Goal: Task Accomplishment & Management: Manage account settings

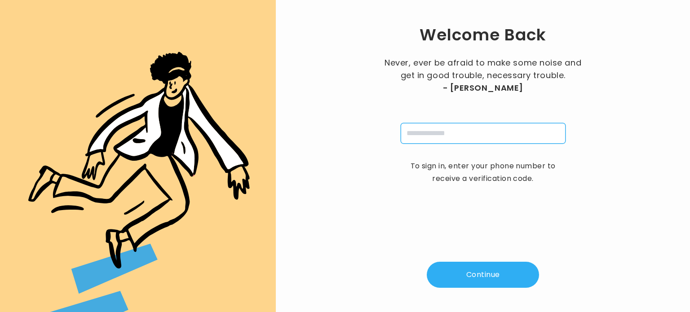
click at [465, 137] on input "tel" at bounding box center [483, 133] width 165 height 21
type input "**********"
click at [477, 273] on button "Continue" at bounding box center [483, 275] width 112 height 26
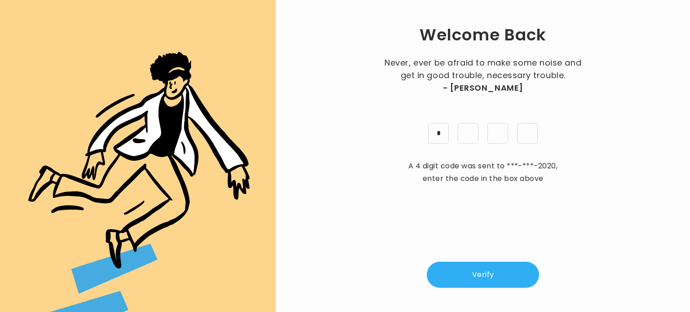
type input "*"
click at [490, 276] on button "Verify" at bounding box center [483, 275] width 112 height 26
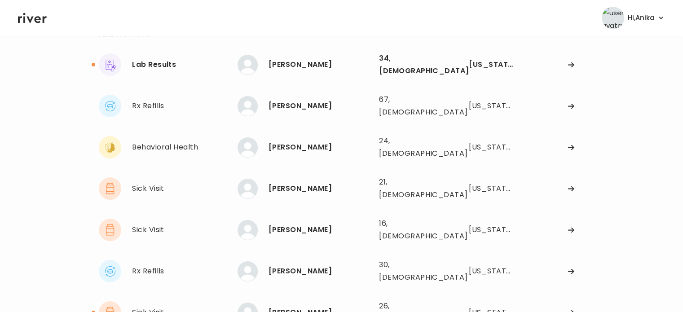
scroll to position [61, 0]
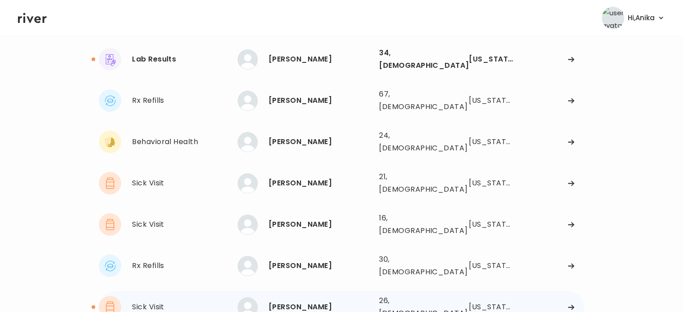
click at [288, 301] on div "[PERSON_NAME]" at bounding box center [320, 307] width 103 height 13
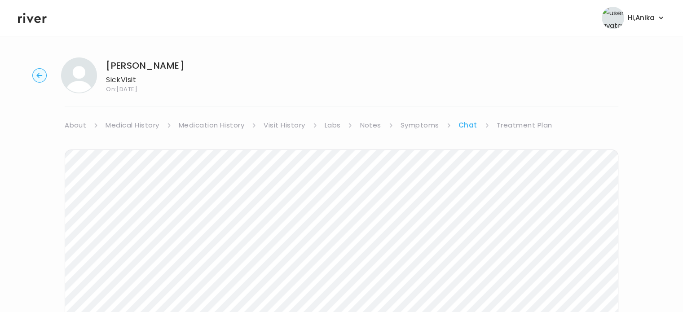
click at [530, 123] on link "Treatment Plan" at bounding box center [525, 125] width 56 height 13
click at [137, 237] on button "Add treatment notes" at bounding box center [108, 235] width 86 height 13
click at [134, 237] on button "Add treatment notes" at bounding box center [108, 235] width 86 height 13
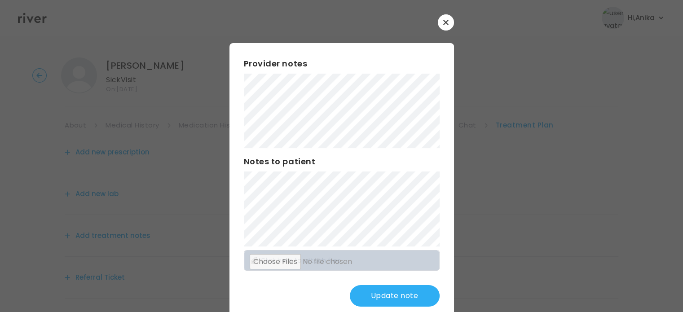
click at [239, 203] on div "Provider notes Notes to patient Click here to attach files Update note" at bounding box center [341, 182] width 225 height 278
click at [380, 303] on button "Update note" at bounding box center [395, 296] width 90 height 22
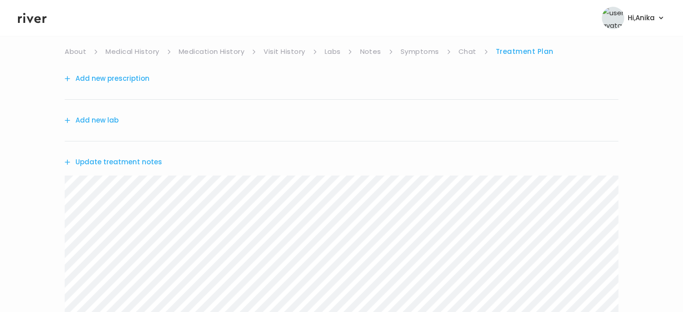
scroll to position [69, 0]
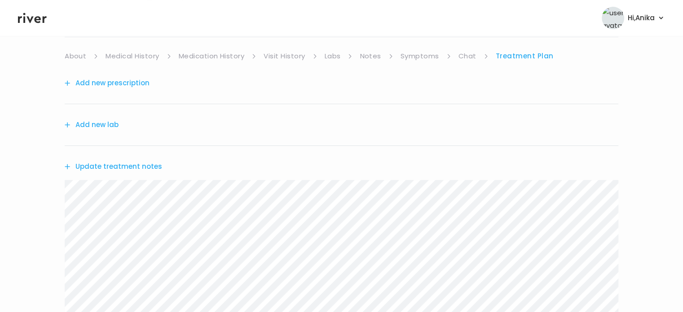
click at [420, 52] on link "Symptoms" at bounding box center [420, 56] width 39 height 13
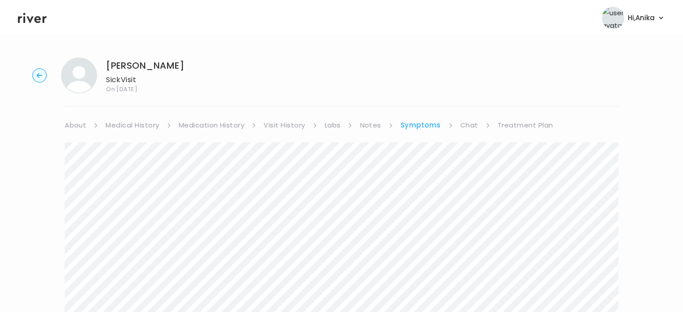
click at [464, 125] on link "Chat" at bounding box center [469, 125] width 18 height 13
click at [534, 115] on div "HIRA KHAN Sick Visit On: 25 Sep 2025 About Medical History Medication History V…" at bounding box center [341, 267] width 683 height 434
click at [534, 125] on link "Treatment Plan" at bounding box center [525, 125] width 56 height 13
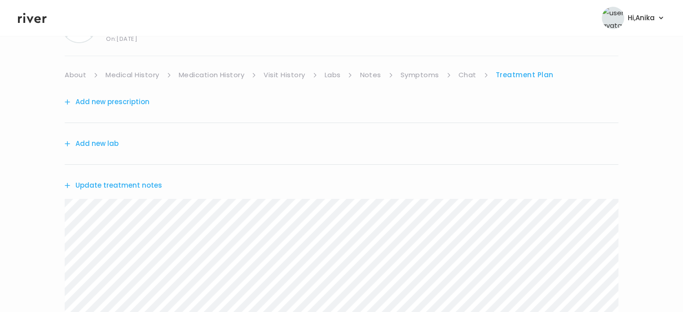
scroll to position [73, 0]
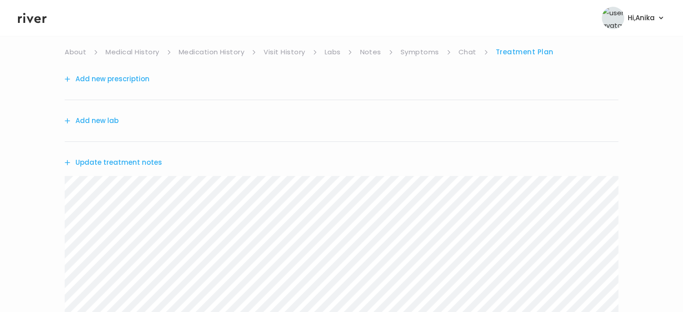
click at [124, 158] on button "Update treatment notes" at bounding box center [113, 162] width 97 height 13
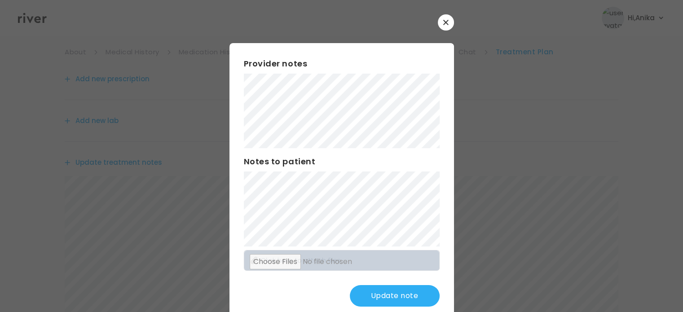
click at [364, 284] on div "Provider notes Notes to patient Click here to attach files Update note" at bounding box center [341, 182] width 225 height 278
click at [364, 293] on button "Update note" at bounding box center [395, 296] width 90 height 22
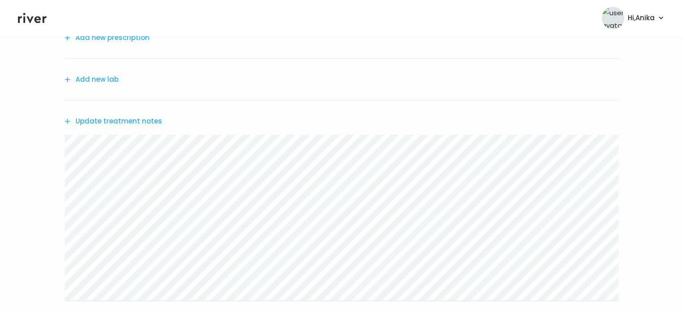
scroll to position [119, 0]
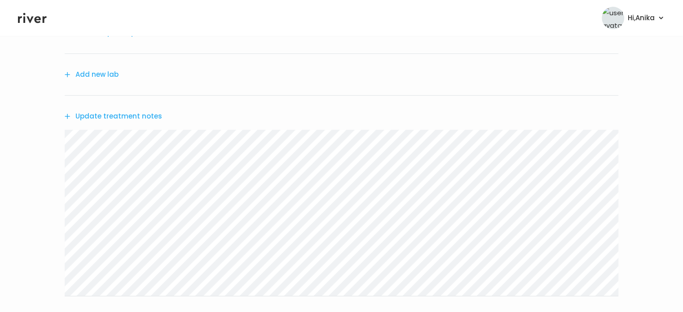
click at [107, 72] on button "Add new lab" at bounding box center [92, 74] width 54 height 13
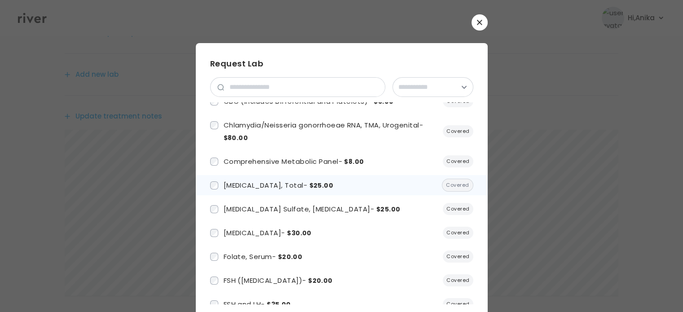
scroll to position [66, 0]
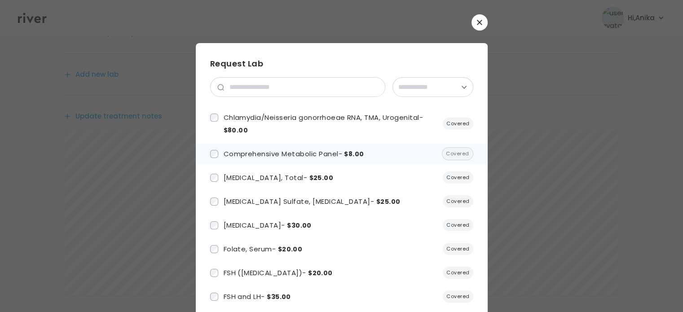
click at [304, 158] on span "Comprehensive Metabolic Panel - $8.00" at bounding box center [294, 153] width 141 height 9
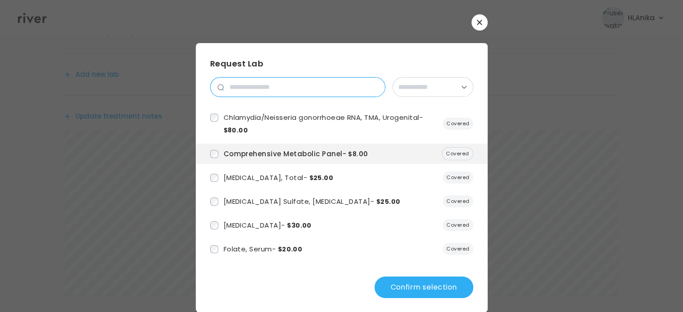
click at [283, 86] on input "search" at bounding box center [304, 87] width 161 height 19
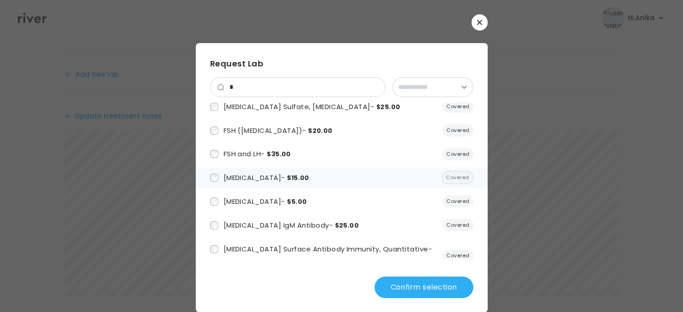
click at [268, 178] on span "Hemoglobin A1c - $15.00" at bounding box center [267, 177] width 86 height 9
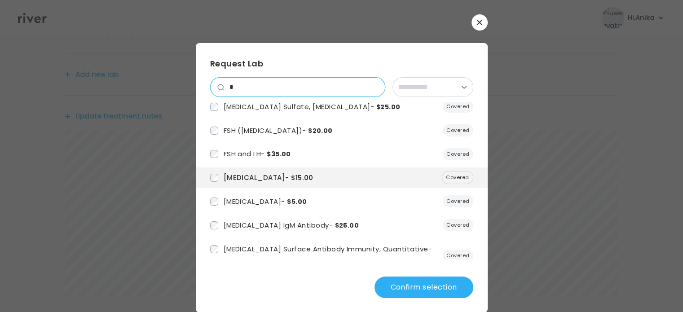
drag, startPoint x: 241, startPoint y: 91, endPoint x: 222, endPoint y: 92, distance: 18.9
click at [224, 92] on input "*" at bounding box center [304, 87] width 161 height 19
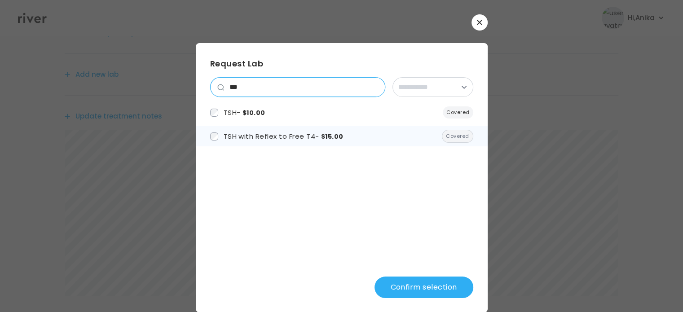
type input "***"
click at [235, 135] on span "TSH with Reflex to Free T4 - $15.00" at bounding box center [284, 136] width 120 height 9
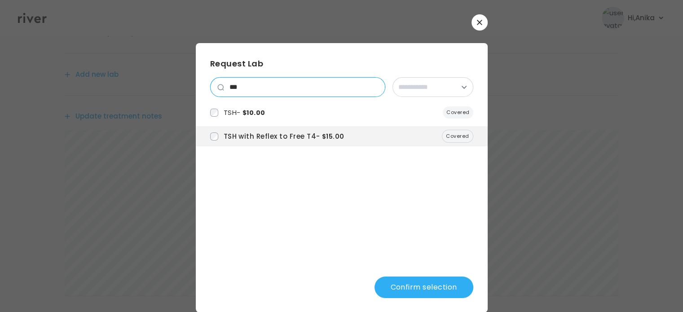
drag, startPoint x: 241, startPoint y: 86, endPoint x: 222, endPoint y: 87, distance: 18.9
click at [224, 87] on input "***" at bounding box center [304, 87] width 161 height 19
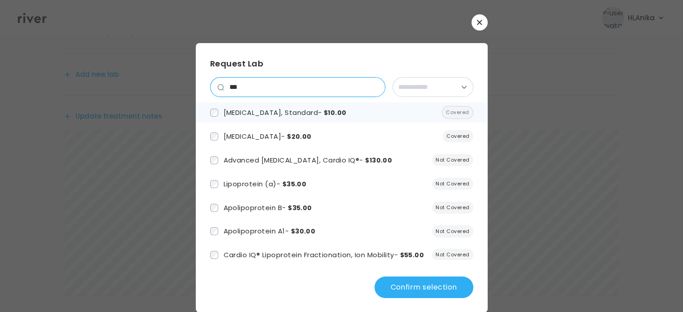
type input "***"
click at [243, 112] on span "Lipid Panel, Standard - $10.00" at bounding box center [285, 112] width 123 height 9
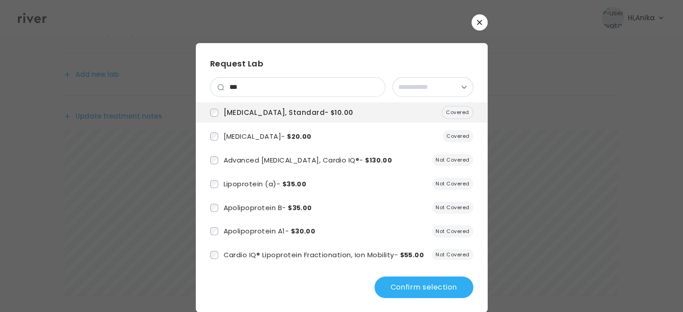
click at [411, 287] on button "Confirm selection" at bounding box center [424, 288] width 99 height 22
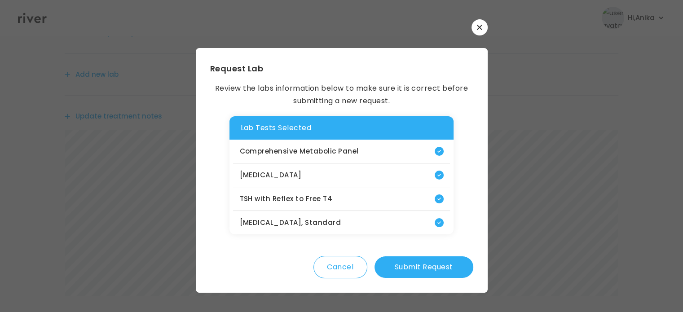
click at [422, 271] on button "Submit Request" at bounding box center [424, 267] width 99 height 22
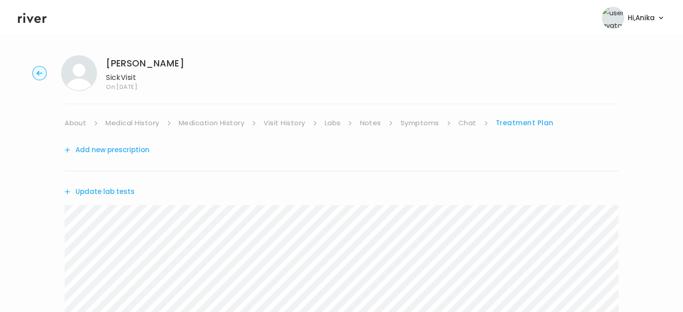
scroll to position [0, 0]
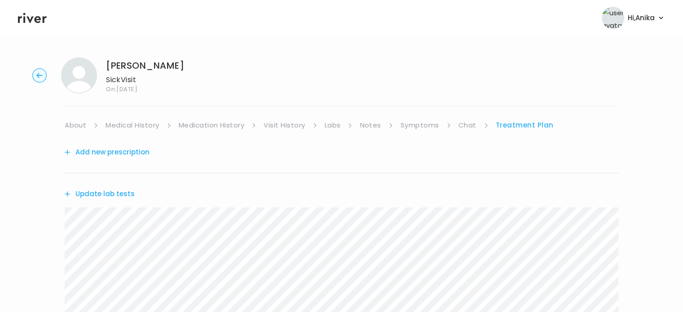
click at [465, 124] on link "Chat" at bounding box center [468, 125] width 18 height 13
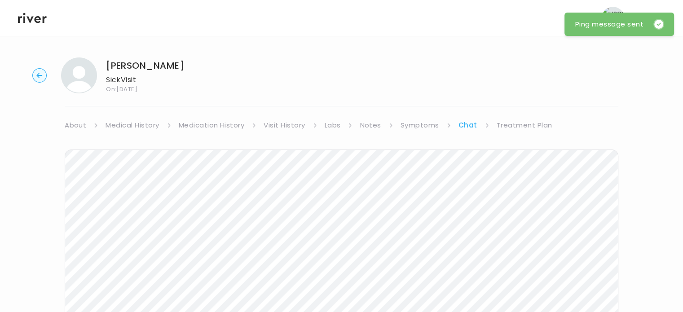
click at [520, 123] on link "Treatment Plan" at bounding box center [525, 125] width 56 height 13
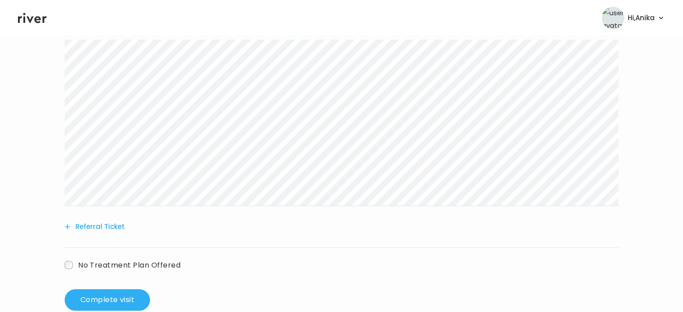
scroll to position [349, 0]
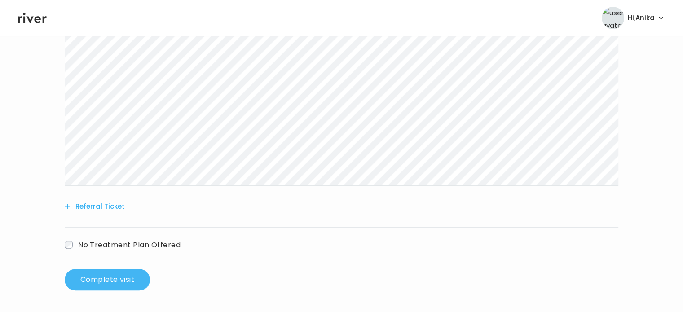
click at [90, 286] on button "Complete visit" at bounding box center [107, 280] width 85 height 22
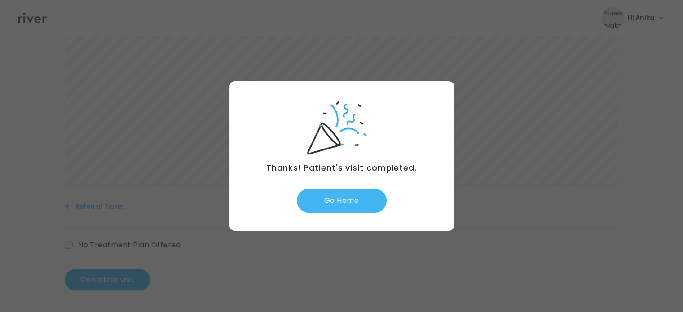
click at [365, 198] on button "Go Home" at bounding box center [342, 201] width 90 height 24
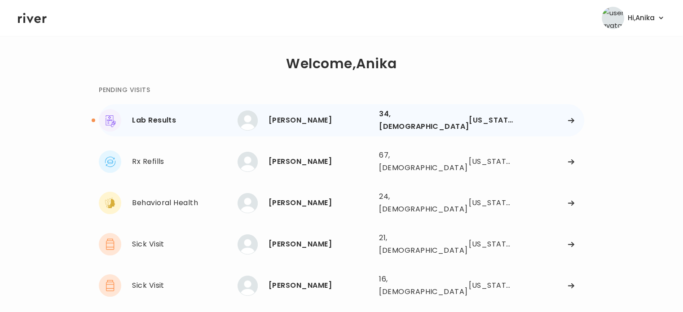
click at [344, 114] on div "Niko Hernandez" at bounding box center [320, 120] width 103 height 13
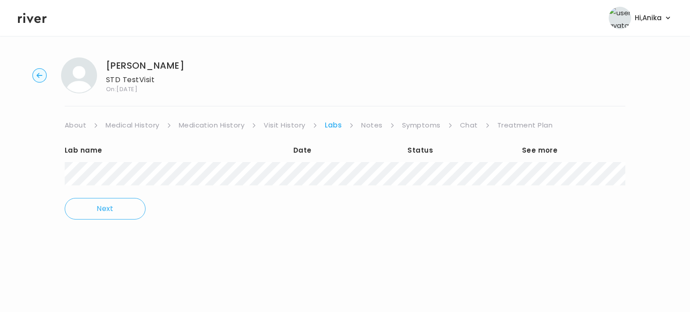
click at [514, 126] on link "Treatment Plan" at bounding box center [525, 125] width 56 height 13
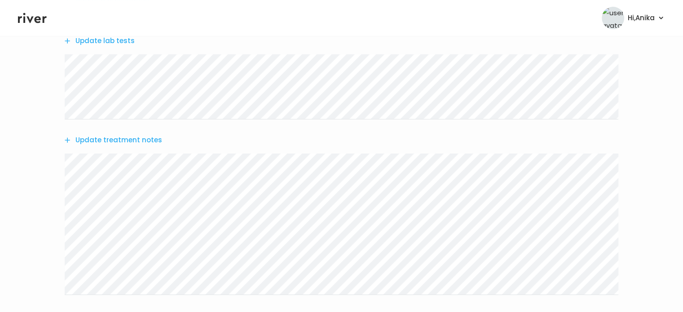
scroll to position [188, 0]
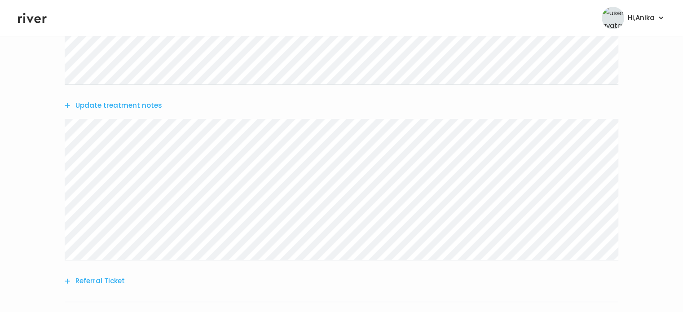
click at [122, 104] on button "Update treatment notes" at bounding box center [113, 105] width 97 height 13
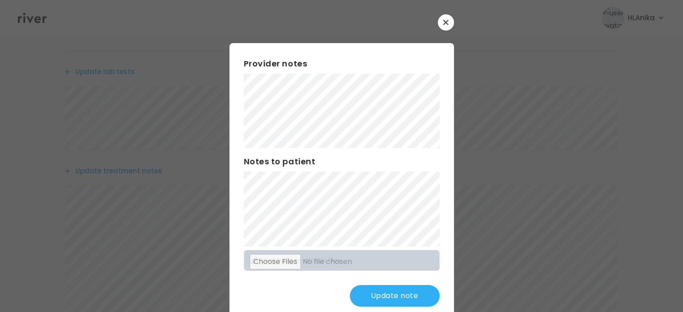
scroll to position [124, 0]
click at [381, 292] on button "Update note" at bounding box center [395, 296] width 90 height 22
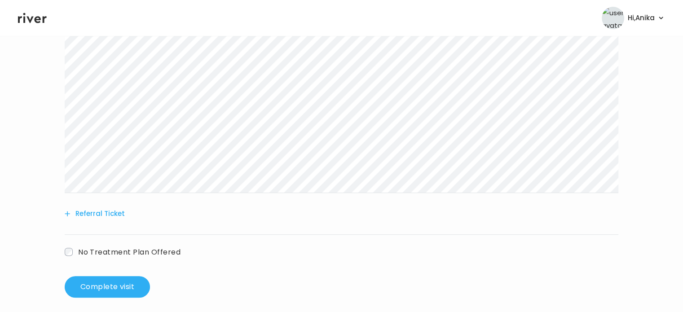
scroll to position [287, 0]
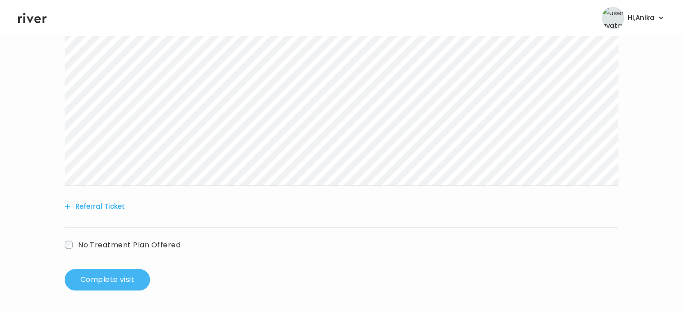
click at [98, 274] on button "Complete visit" at bounding box center [107, 280] width 85 height 22
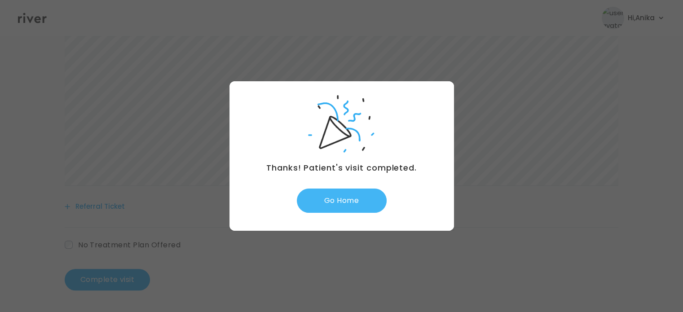
click at [335, 200] on button "Go Home" at bounding box center [342, 201] width 90 height 24
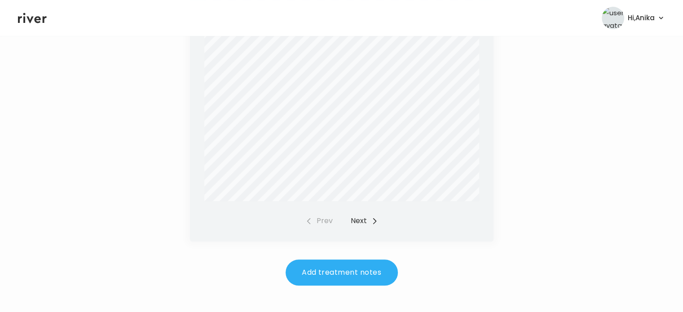
scroll to position [372, 0]
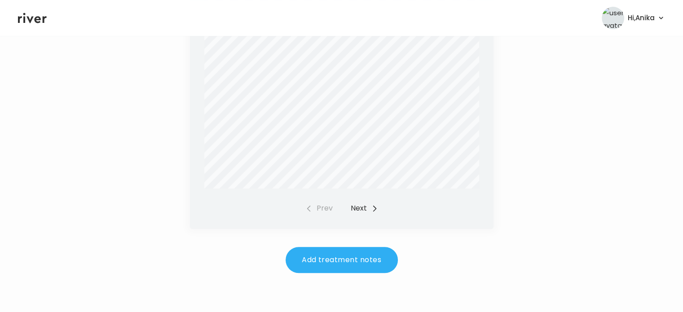
click at [361, 206] on button "Next" at bounding box center [364, 208] width 27 height 13
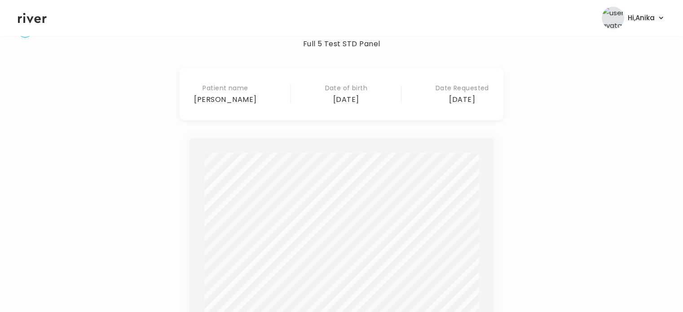
scroll to position [0, 0]
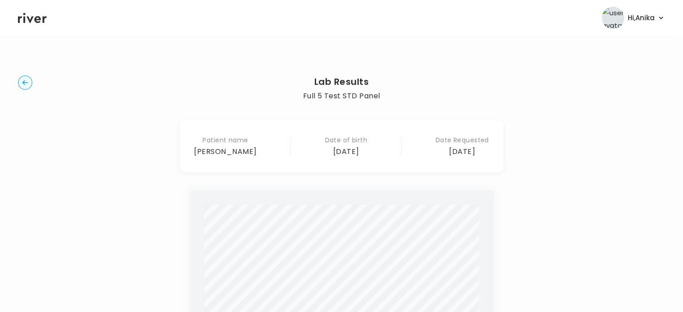
click at [23, 82] on icon "button" at bounding box center [25, 82] width 6 height 5
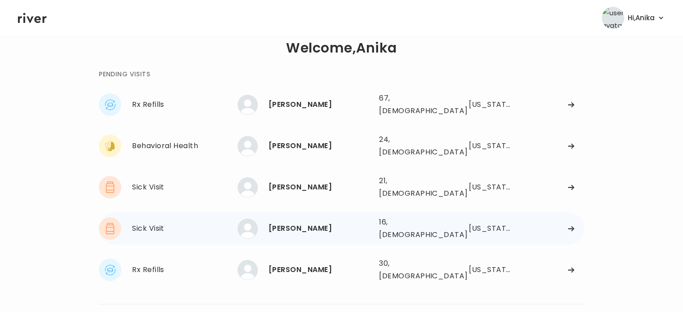
scroll to position [9, 0]
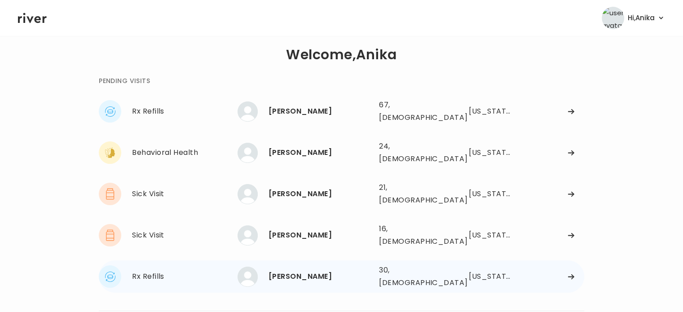
click at [302, 270] on div "[PERSON_NAME]" at bounding box center [320, 276] width 103 height 13
click at [298, 270] on div "[PERSON_NAME]" at bounding box center [320, 276] width 103 height 13
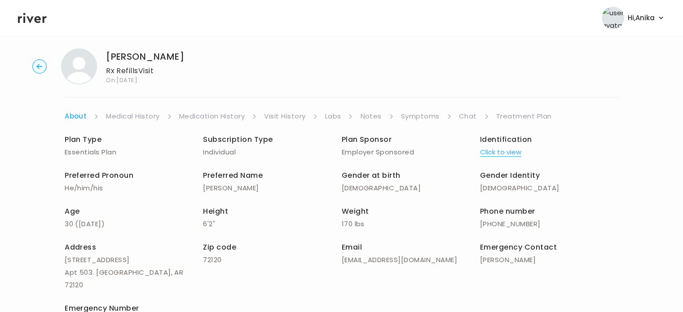
click at [510, 152] on button "Click to view" at bounding box center [500, 152] width 41 height 13
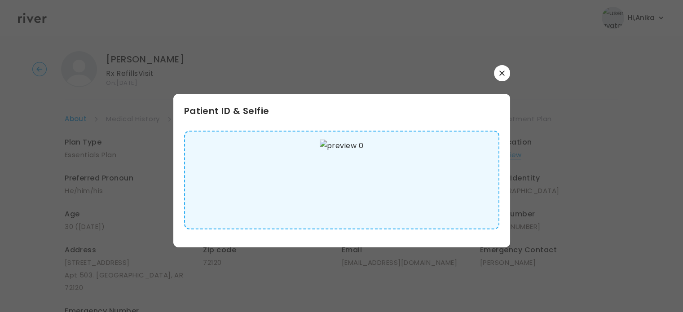
scroll to position [5, 0]
click at [502, 79] on button "button" at bounding box center [502, 73] width 16 height 16
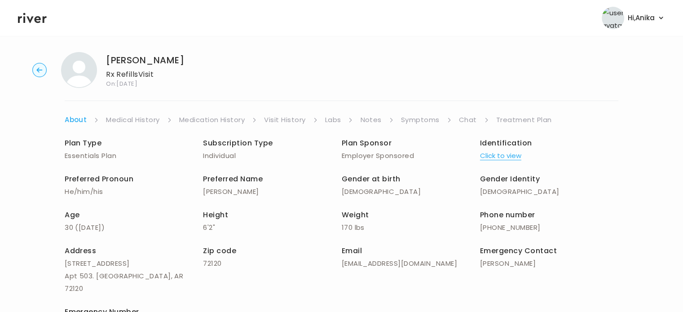
click at [146, 125] on link "Medical History" at bounding box center [132, 120] width 53 height 13
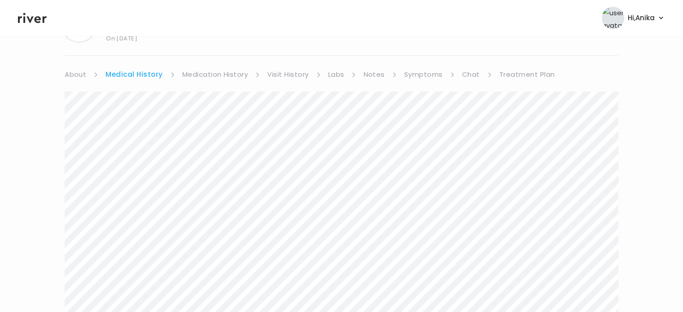
scroll to position [43, 0]
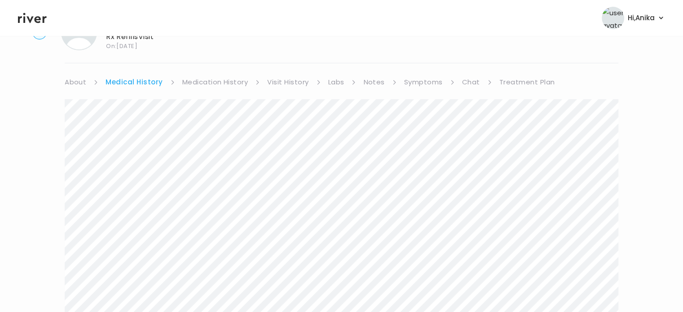
click at [223, 81] on link "Medication History" at bounding box center [215, 82] width 66 height 13
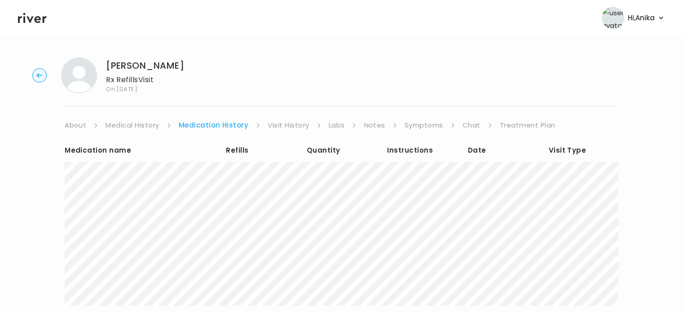
click at [283, 124] on link "Visit History" at bounding box center [288, 125] width 41 height 13
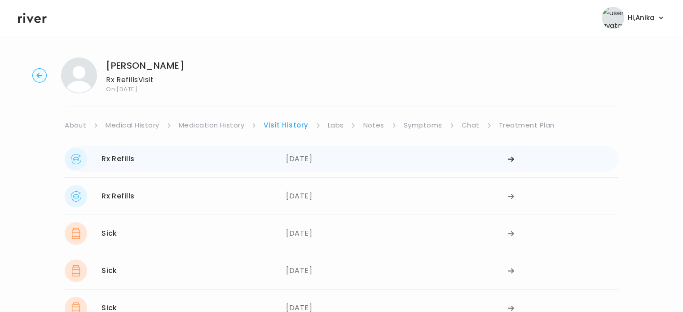
click at [304, 162] on div "06/26/2025" at bounding box center [396, 159] width 221 height 22
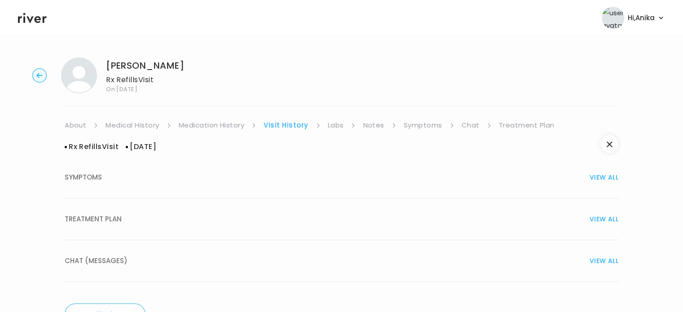
click at [301, 213] on div "TREATMENT PLAN VIEW ALL" at bounding box center [342, 219] width 554 height 13
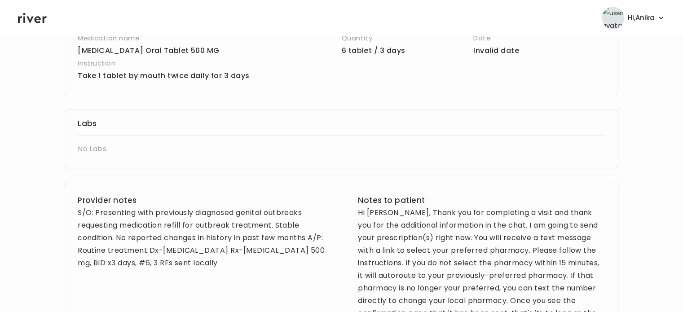
scroll to position [253, 0]
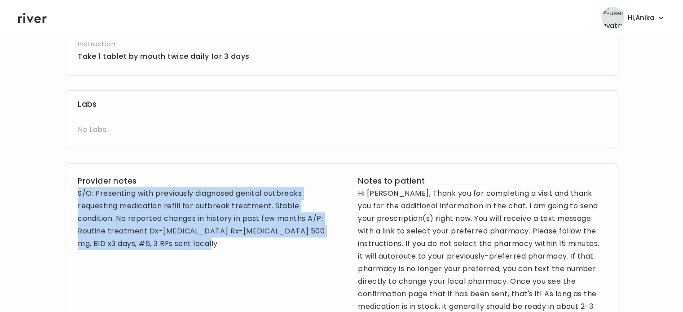
drag, startPoint x: 236, startPoint y: 249, endPoint x: 66, endPoint y: 194, distance: 178.2
click at [66, 194] on div "Provider notes S/O: Presenting with previously diagnosed genital outbreaks requ…" at bounding box center [342, 263] width 554 height 200
copy div "S/O: Presenting with previously diagnosed genital outbreaks requesting medicati…"
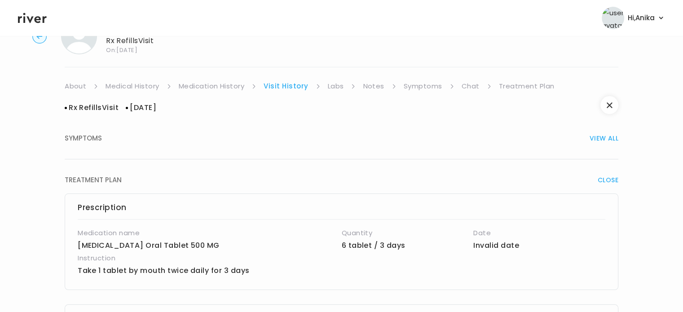
scroll to position [16, 0]
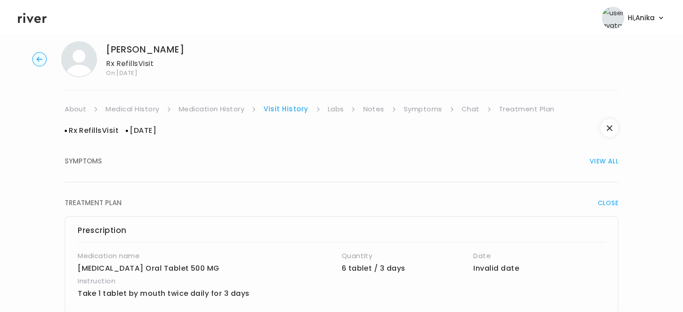
click at [336, 112] on link "Labs" at bounding box center [336, 109] width 16 height 13
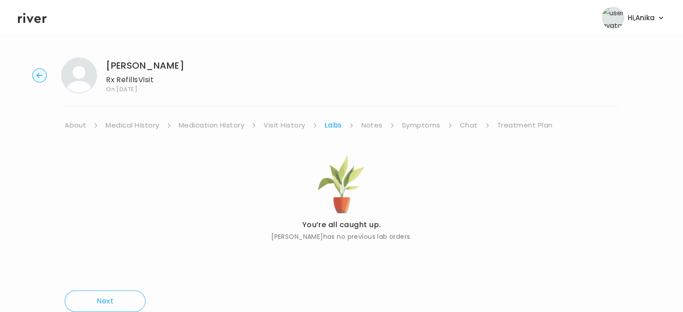
click at [375, 124] on link "Notes" at bounding box center [371, 125] width 21 height 13
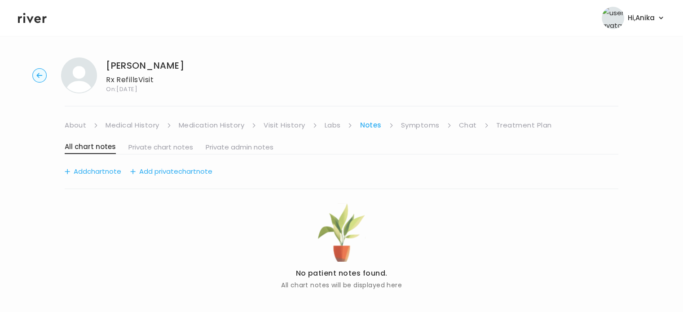
click at [412, 123] on link "Symptoms" at bounding box center [420, 125] width 39 height 13
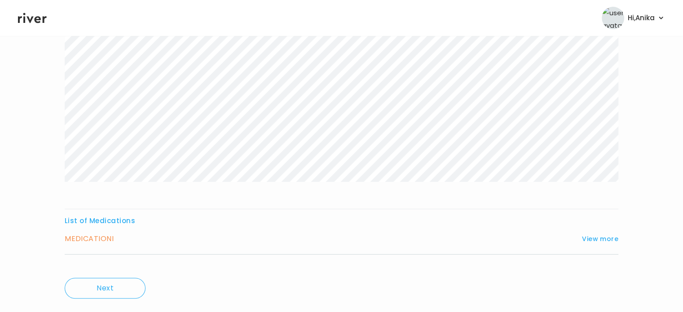
scroll to position [149, 0]
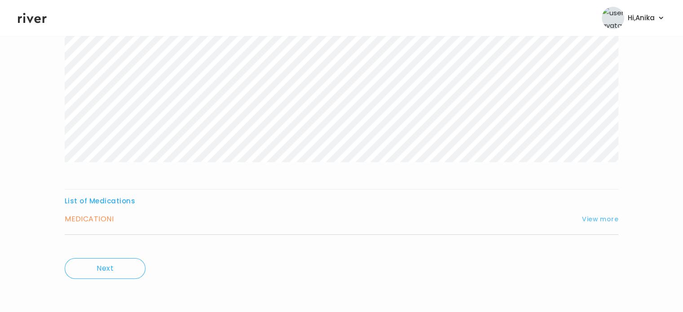
click at [595, 224] on button "View more" at bounding box center [600, 219] width 36 height 11
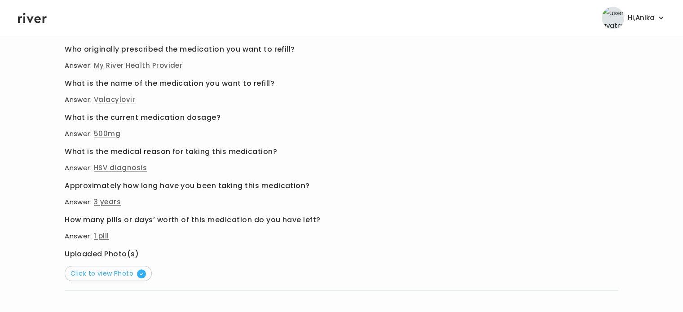
scroll to position [339, 0]
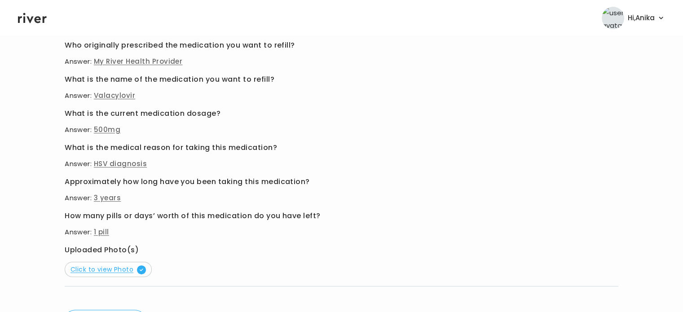
click at [107, 269] on span "Click to view Photo" at bounding box center [108, 269] width 75 height 9
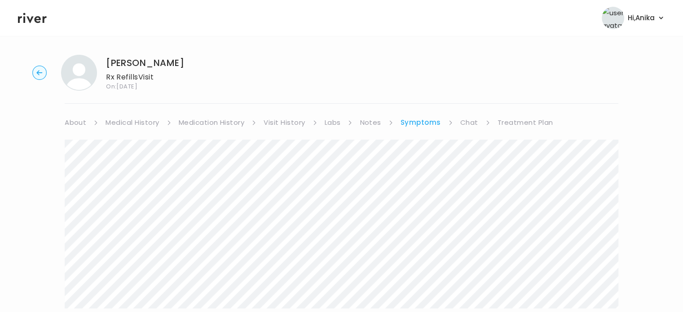
scroll to position [0, 0]
click at [509, 119] on link "Treatment Plan" at bounding box center [526, 125] width 56 height 13
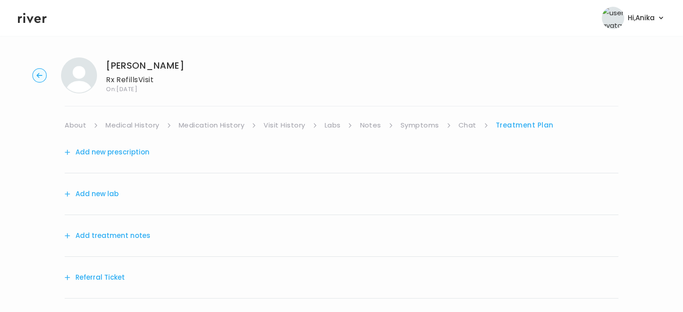
click at [135, 236] on button "Add treatment notes" at bounding box center [108, 235] width 86 height 13
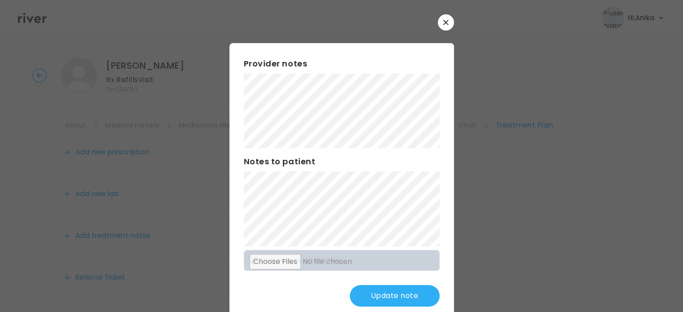
click at [382, 291] on button "Update note" at bounding box center [395, 296] width 90 height 22
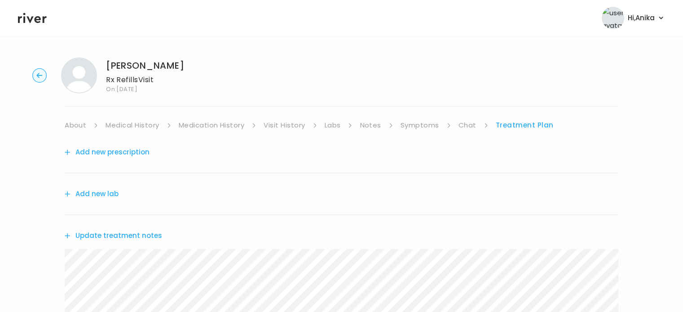
click at [120, 154] on button "Add new prescription" at bounding box center [107, 152] width 85 height 13
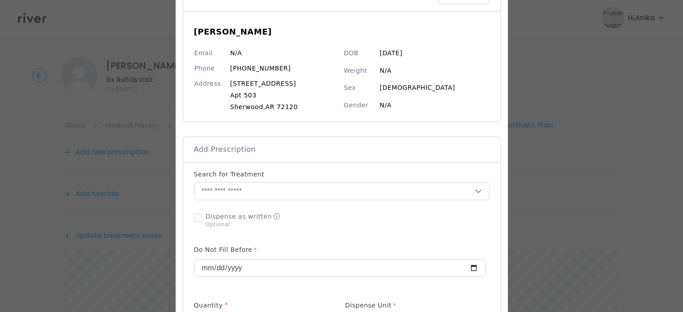
scroll to position [84, 0]
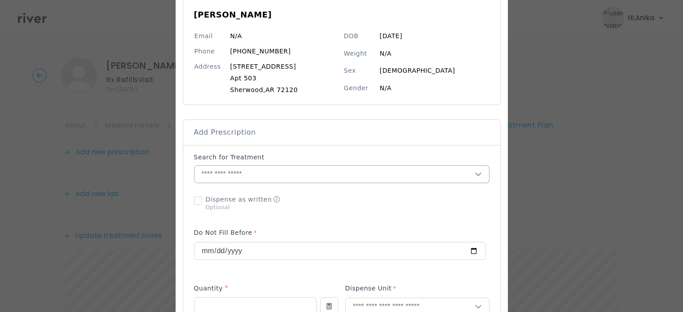
click at [270, 173] on input "text" at bounding box center [334, 174] width 280 height 17
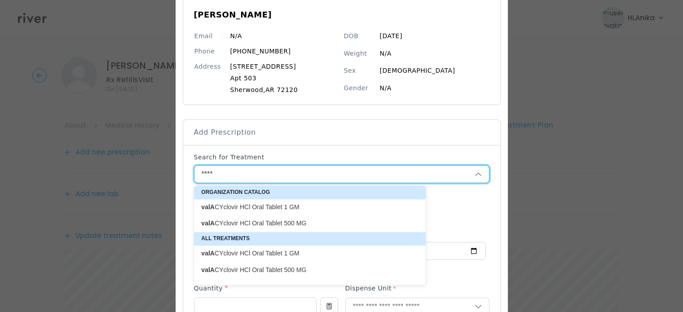
click at [286, 230] on div "valA CYclovir HCl Oral Tablet 500 MG" at bounding box center [310, 224] width 232 height 16
type input "**********"
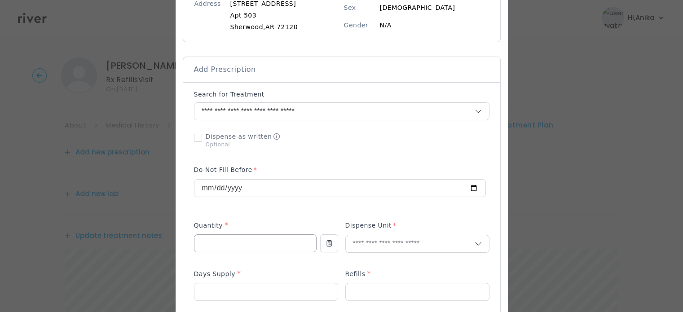
scroll to position [150, 0]
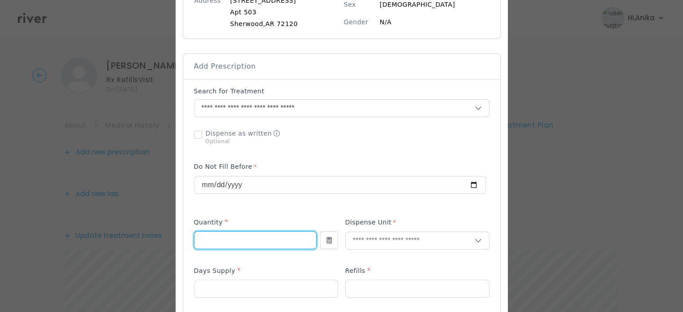
click at [246, 237] on input "number" at bounding box center [255, 240] width 122 height 17
type input "*"
click at [360, 240] on input "text" at bounding box center [410, 240] width 129 height 17
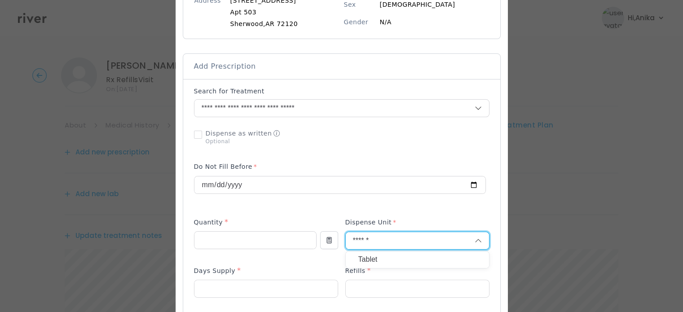
type input "******"
click at [363, 257] on p "Tablet" at bounding box center [417, 259] width 118 height 13
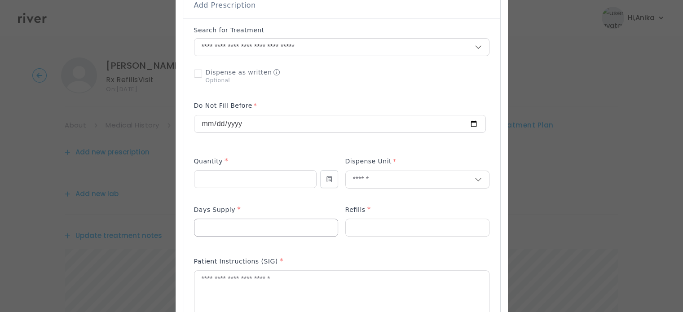
scroll to position [218, 0]
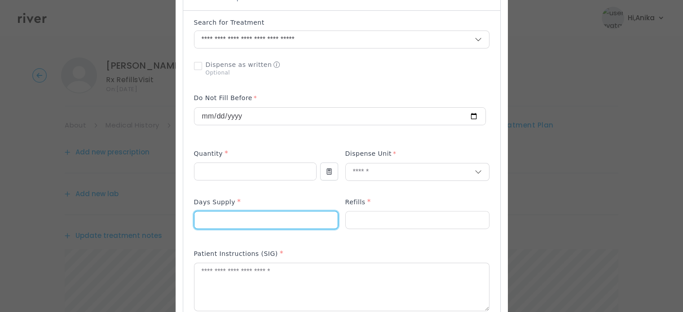
click at [230, 224] on input "number" at bounding box center [265, 220] width 143 height 17
type input "*"
click at [346, 222] on input "number" at bounding box center [417, 220] width 143 height 17
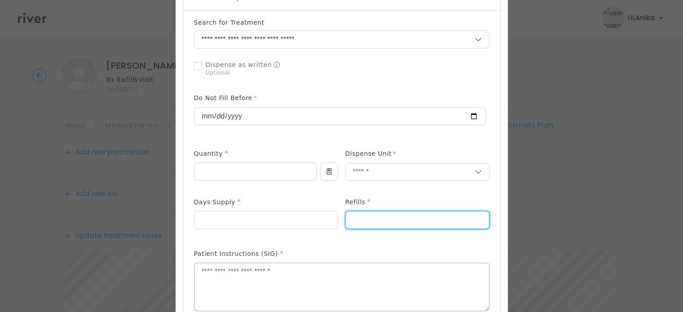
type input "*"
click at [330, 280] on textarea at bounding box center [341, 287] width 295 height 48
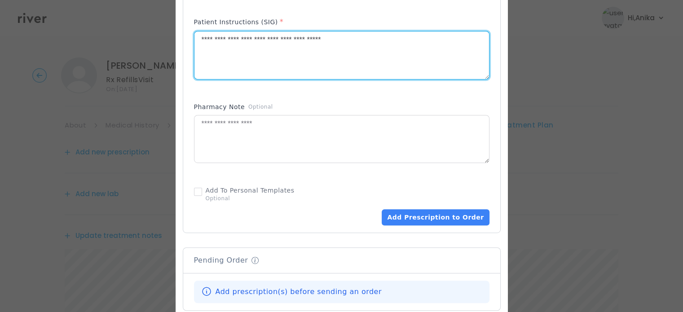
scroll to position [497, 0]
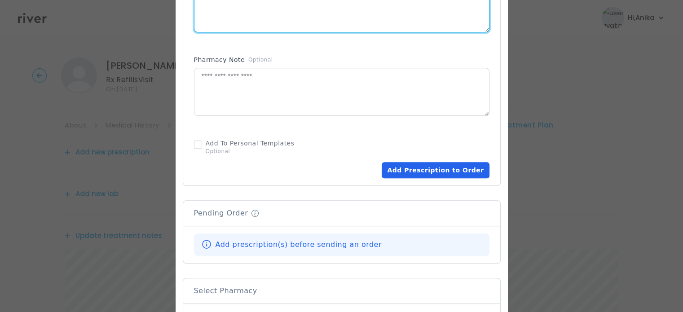
type textarea "**********"
click at [445, 171] on button "Add Prescription to Order" at bounding box center [435, 170] width 107 height 16
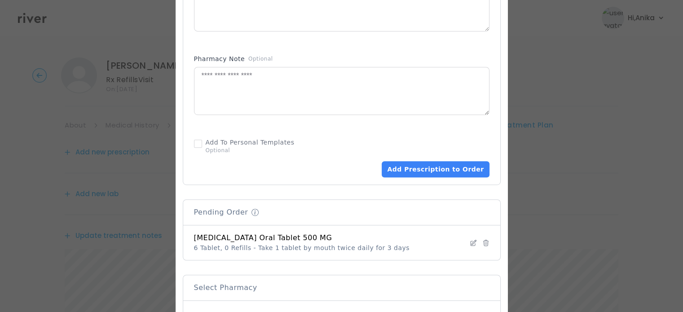
scroll to position [499, 0]
click at [465, 240] on div "valACYclovir HCl Oral Tablet 500 MG 6 Tablet, 0 Refills - Take 1 tablet by mout…" at bounding box center [342, 242] width 296 height 20
click at [471, 242] on icon at bounding box center [473, 241] width 7 height 7
type input "**********"
type input "*"
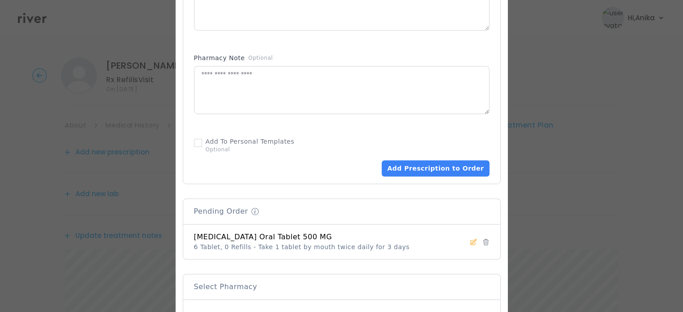
type input "*"
type textarea "**********"
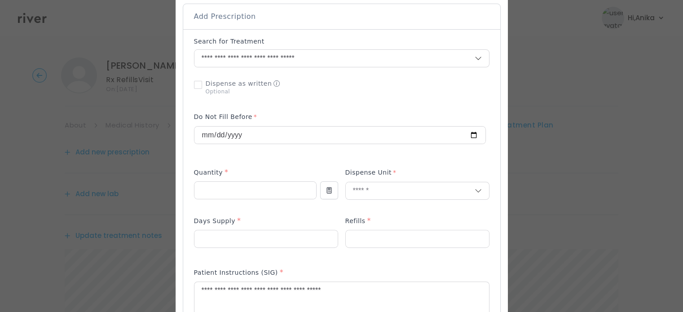
scroll to position [196, 0]
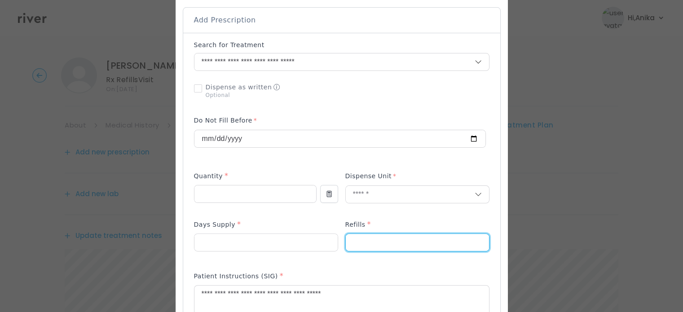
drag, startPoint x: 356, startPoint y: 243, endPoint x: 347, endPoint y: 243, distance: 9.0
click at [347, 243] on input "*" at bounding box center [417, 242] width 143 height 17
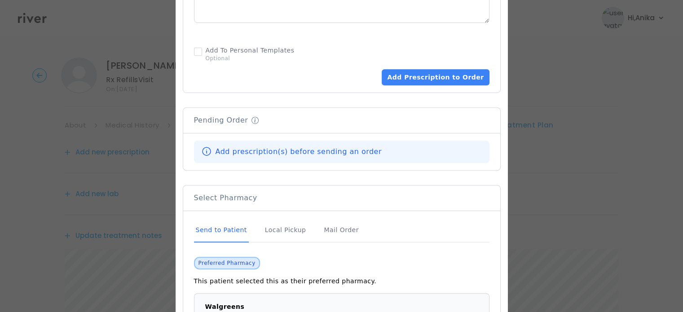
scroll to position [604, 0]
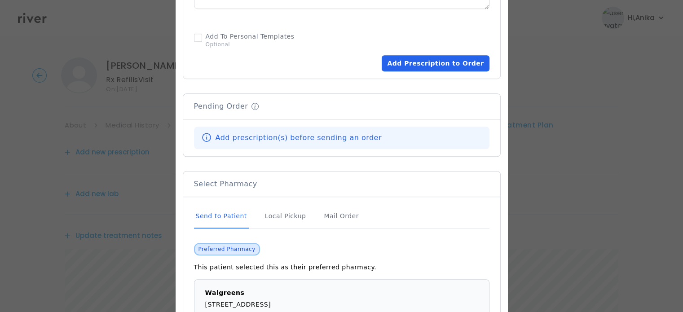
type input "*"
click at [420, 63] on button "Add Prescription to Order" at bounding box center [435, 63] width 107 height 16
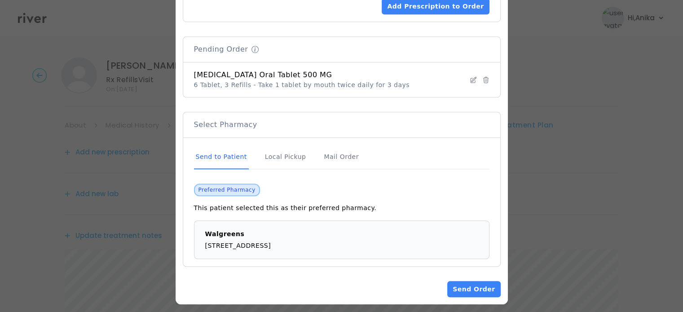
scroll to position [666, 0]
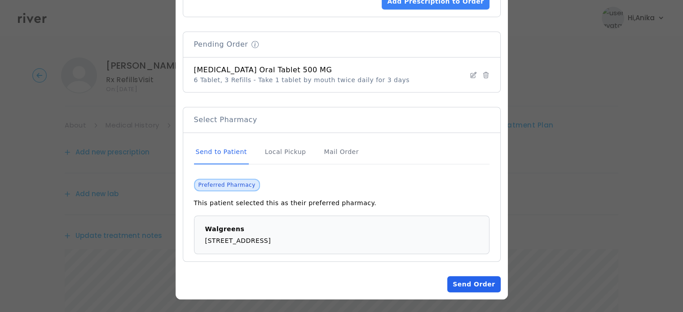
click at [464, 283] on button "Send Order" at bounding box center [473, 284] width 53 height 16
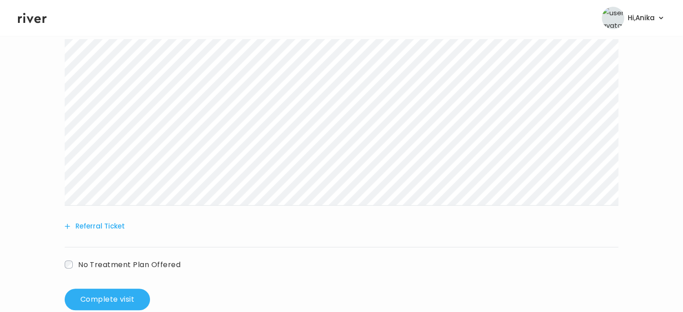
scroll to position [313, 0]
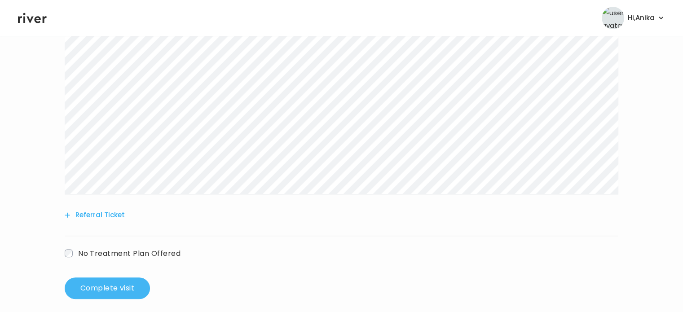
click at [106, 287] on button "Complete visit" at bounding box center [107, 289] width 85 height 22
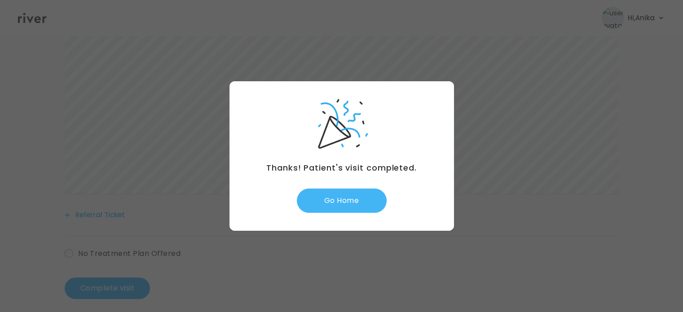
click at [338, 199] on button "Go Home" at bounding box center [342, 201] width 90 height 24
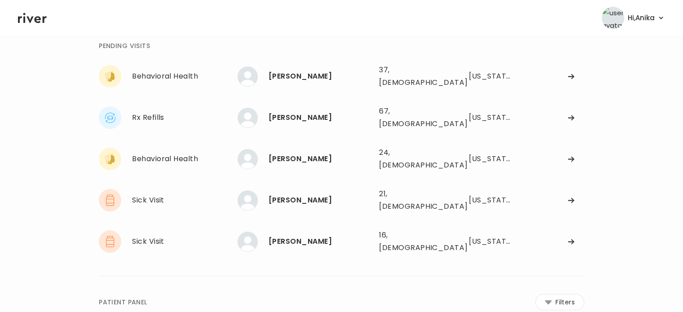
scroll to position [54, 0]
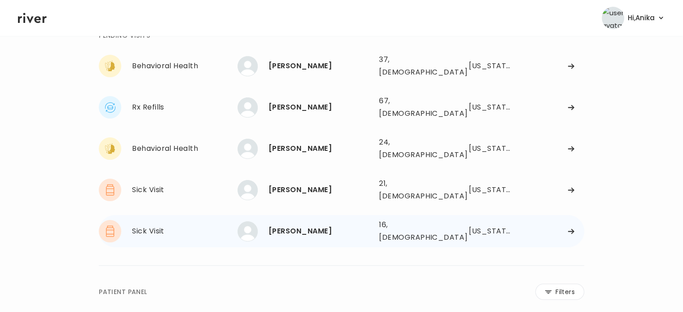
click at [304, 225] on div "[PERSON_NAME]" at bounding box center [320, 231] width 103 height 13
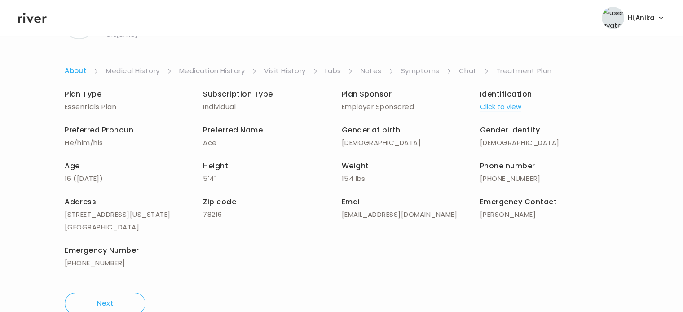
click at [506, 106] on button "Click to view" at bounding box center [500, 107] width 41 height 13
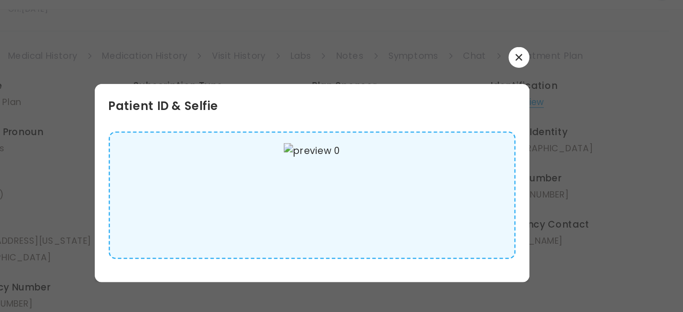
scroll to position [54, 0]
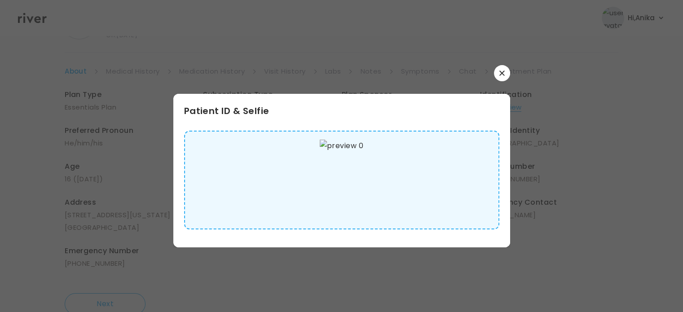
click at [507, 79] on div at bounding box center [341, 73] width 337 height 16
click at [504, 75] on icon "button" at bounding box center [501, 73] width 5 height 5
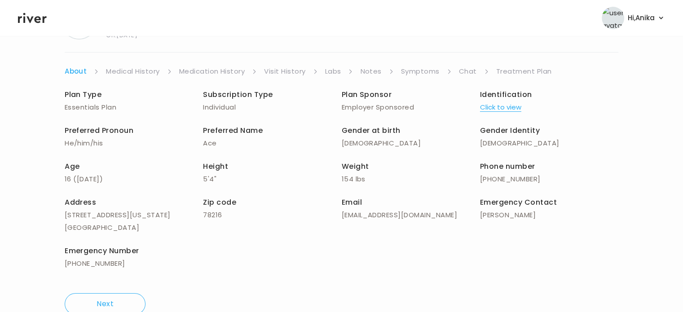
click at [137, 67] on link "Medical History" at bounding box center [132, 71] width 53 height 13
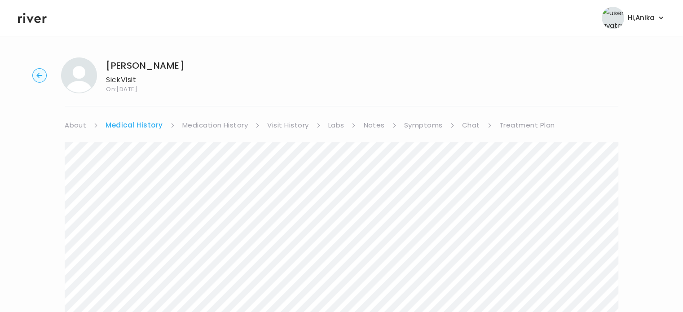
click at [77, 125] on link "About" at bounding box center [76, 125] width 22 height 13
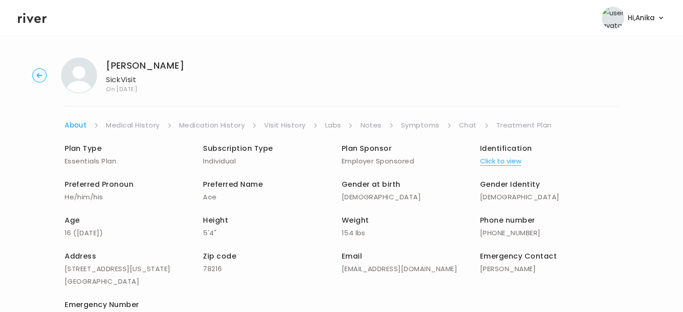
click at [153, 125] on link "Medical History" at bounding box center [132, 125] width 53 height 13
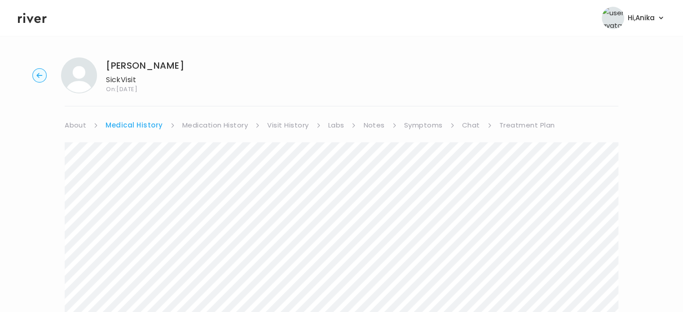
click at [221, 119] on link "Medication History" at bounding box center [215, 125] width 66 height 13
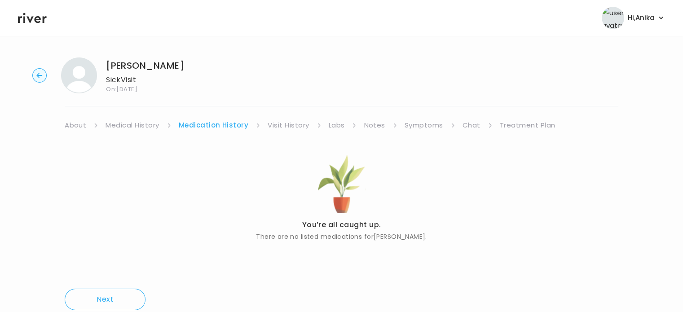
click at [290, 126] on link "Visit History" at bounding box center [288, 125] width 41 height 13
click at [339, 125] on link "Labs" at bounding box center [336, 125] width 16 height 13
click at [378, 121] on link "Notes" at bounding box center [371, 125] width 21 height 13
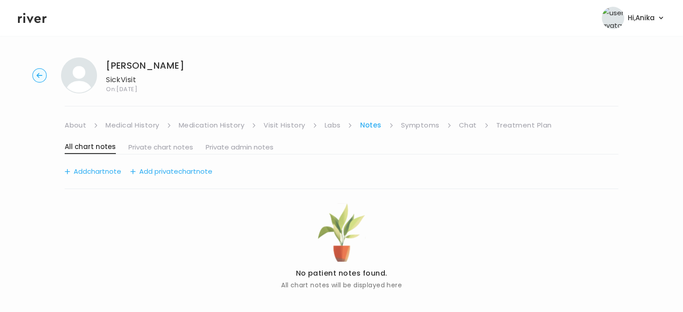
click at [411, 123] on link "Symptoms" at bounding box center [420, 125] width 39 height 13
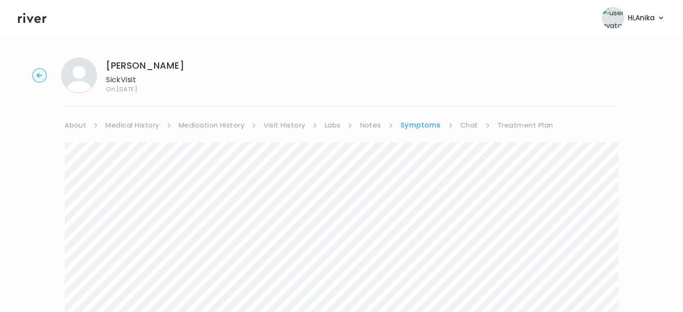
click at [522, 129] on link "Treatment Plan" at bounding box center [526, 125] width 56 height 13
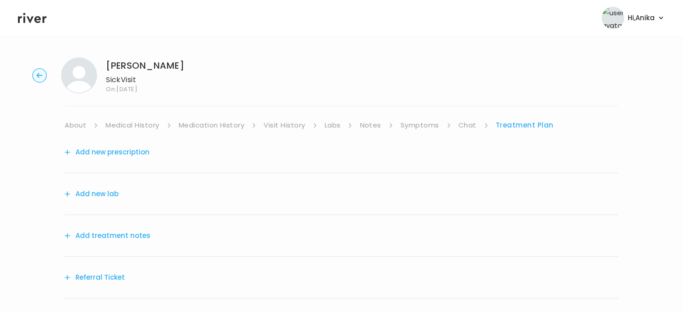
click at [111, 234] on button "Add treatment notes" at bounding box center [108, 235] width 86 height 13
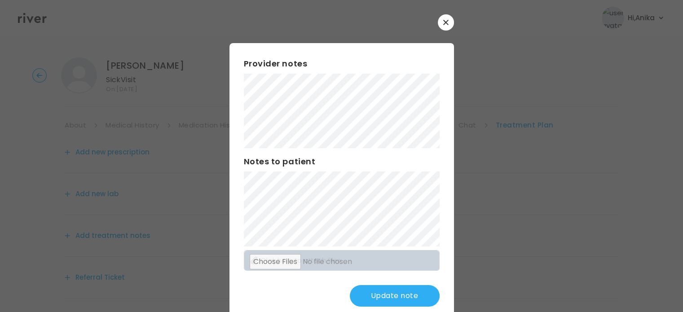
click at [379, 298] on button "Update note" at bounding box center [395, 296] width 90 height 22
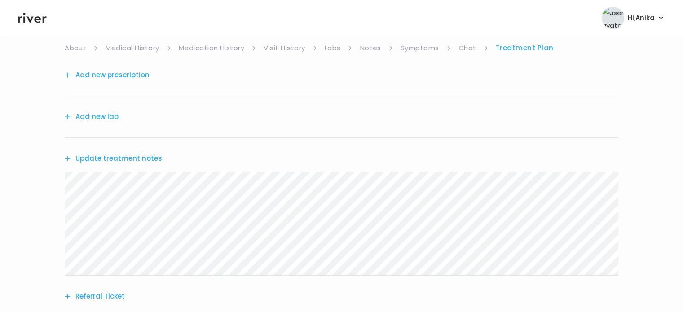
scroll to position [93, 0]
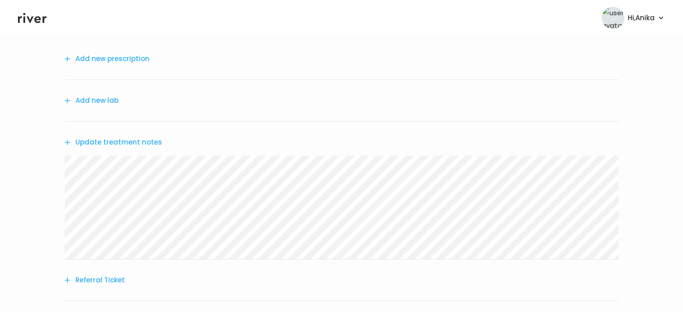
click at [108, 141] on button "Update treatment notes" at bounding box center [113, 142] width 97 height 13
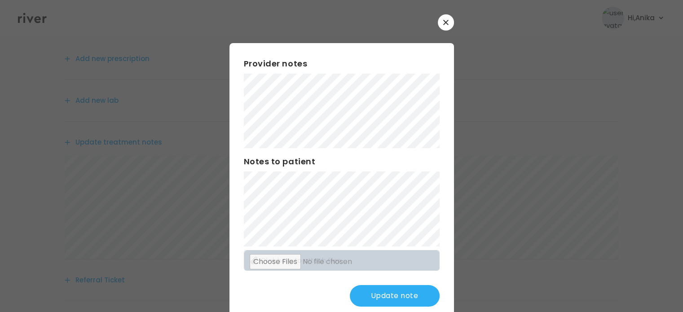
click at [239, 121] on div "Provider notes Notes to patient Click here to attach files Update note" at bounding box center [341, 182] width 225 height 278
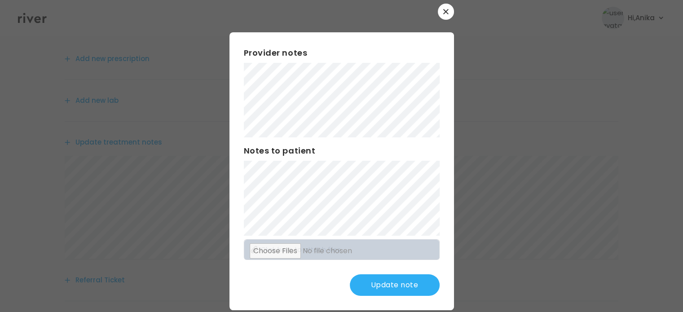
scroll to position [23, 0]
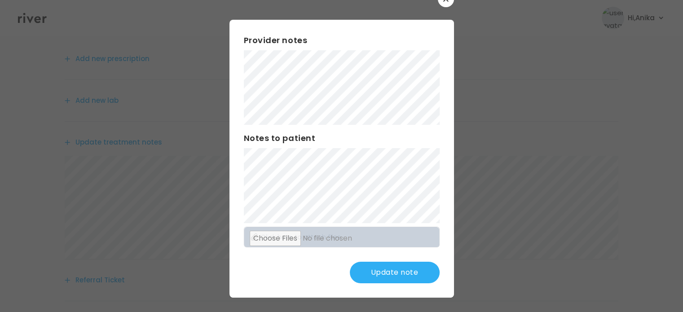
click at [374, 268] on button "Update note" at bounding box center [395, 273] width 90 height 22
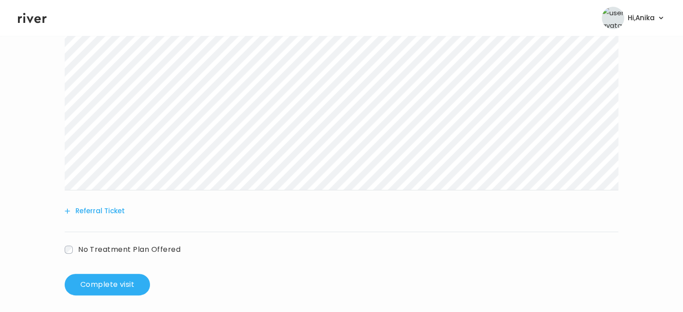
scroll to position [230, 0]
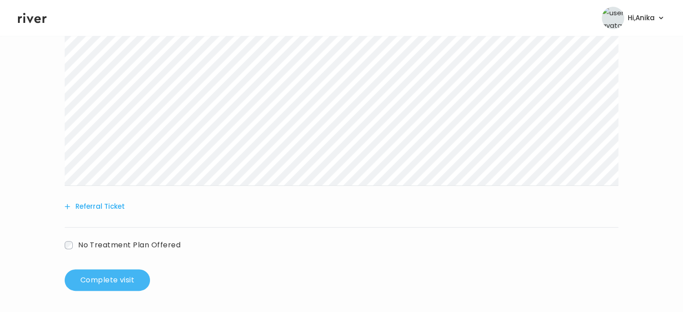
click at [101, 272] on button "Complete visit" at bounding box center [107, 280] width 85 height 22
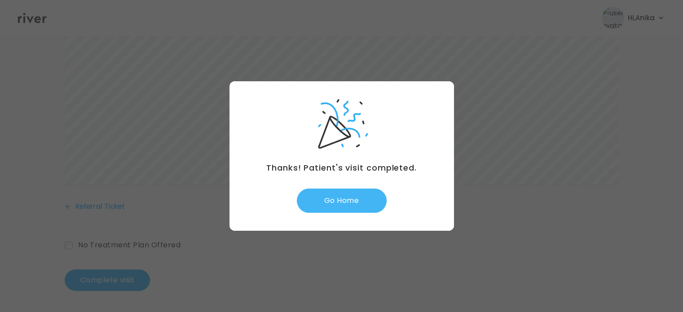
click at [344, 203] on button "Go Home" at bounding box center [342, 201] width 90 height 24
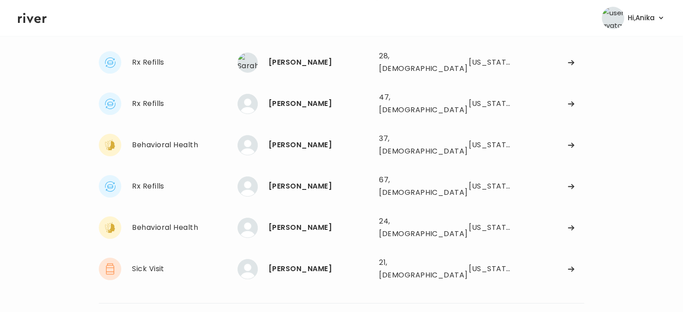
scroll to position [56, 0]
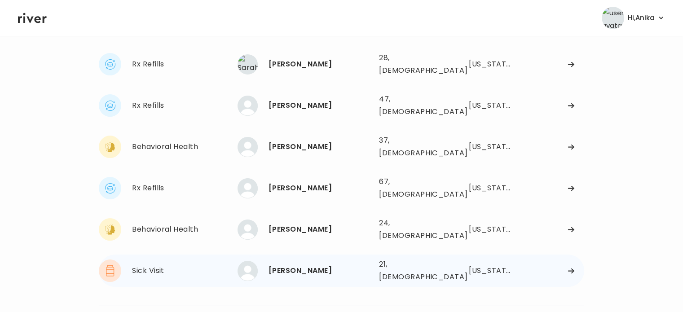
click at [305, 265] on div "[PERSON_NAME]" at bounding box center [320, 271] width 103 height 13
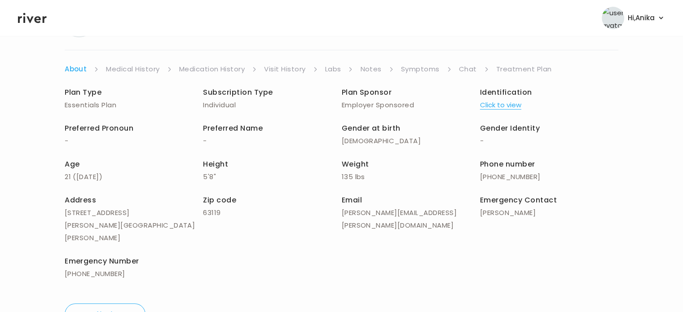
click at [499, 103] on button "Click to view" at bounding box center [500, 105] width 41 height 13
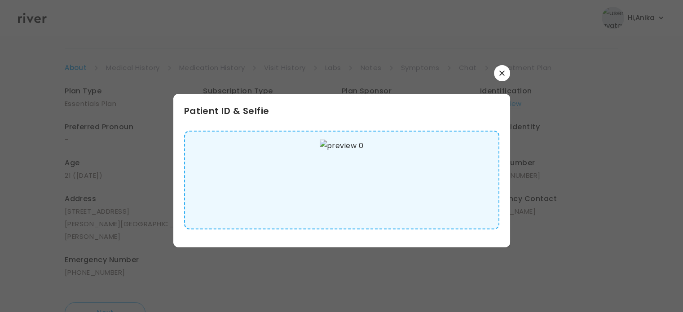
scroll to position [58, 0]
click at [499, 71] on icon "button" at bounding box center [501, 73] width 5 height 5
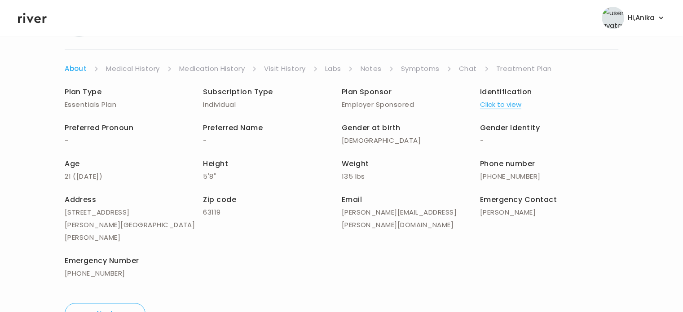
scroll to position [57, 0]
click at [137, 65] on link "Medical History" at bounding box center [132, 68] width 53 height 13
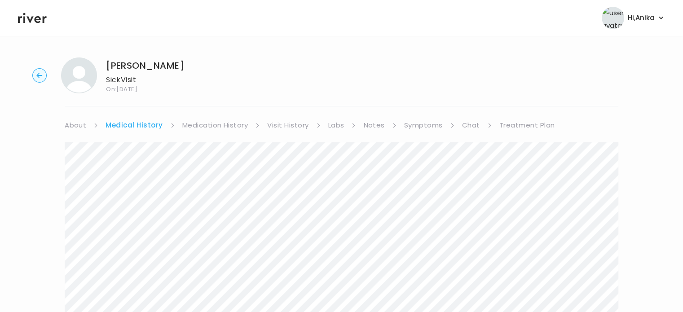
click at [208, 126] on link "Medication History" at bounding box center [215, 125] width 66 height 13
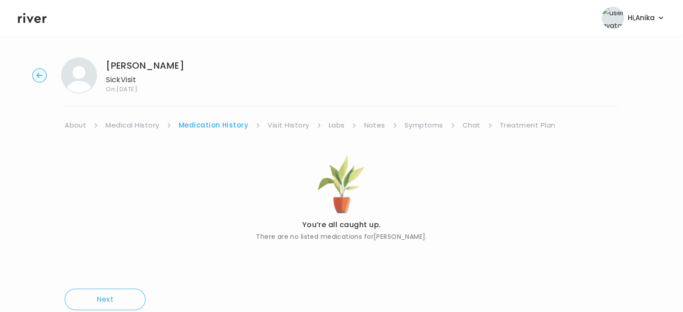
click at [281, 127] on link "Visit History" at bounding box center [288, 125] width 41 height 13
click at [339, 126] on link "Labs" at bounding box center [336, 125] width 16 height 13
click at [372, 126] on link "Notes" at bounding box center [371, 125] width 21 height 13
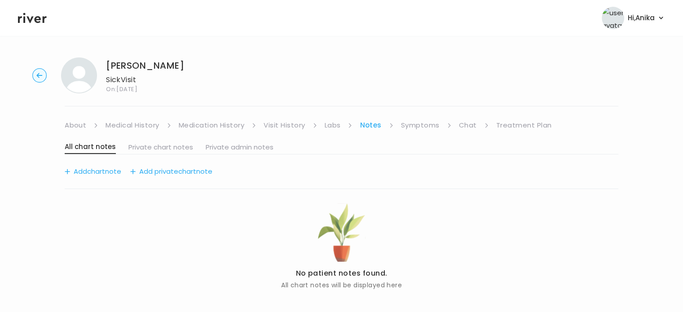
click at [425, 130] on link "Symptoms" at bounding box center [420, 125] width 39 height 13
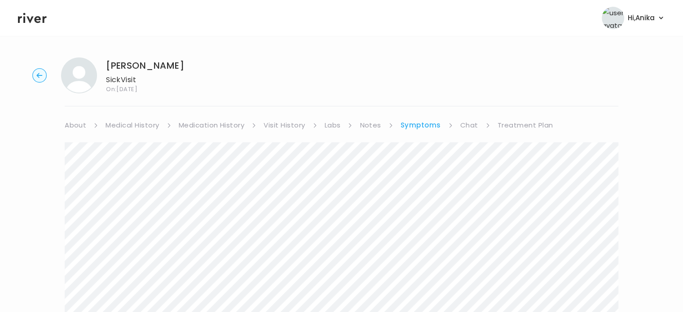
click at [128, 129] on link "Medical History" at bounding box center [132, 125] width 53 height 13
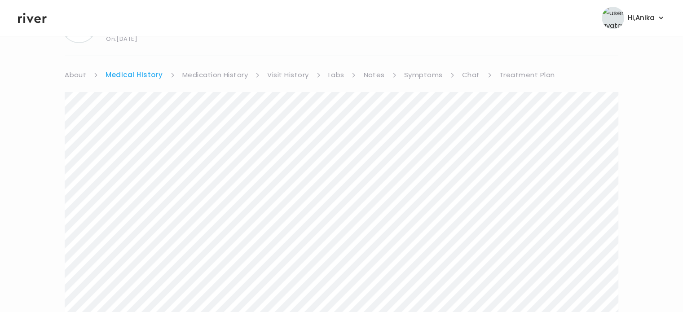
scroll to position [58, 0]
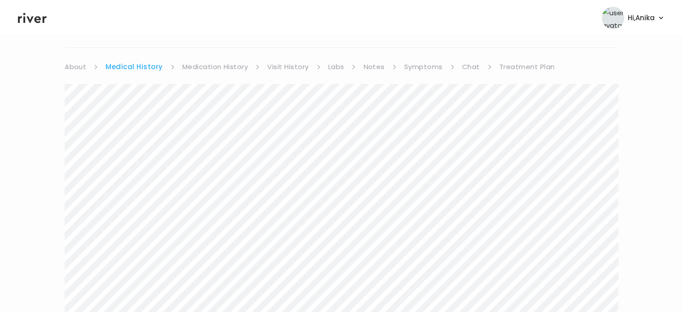
click at [411, 66] on link "Symptoms" at bounding box center [423, 67] width 39 height 13
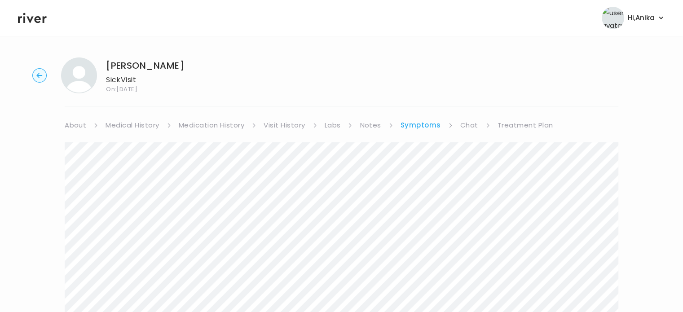
click at [504, 125] on link "Treatment Plan" at bounding box center [526, 125] width 56 height 13
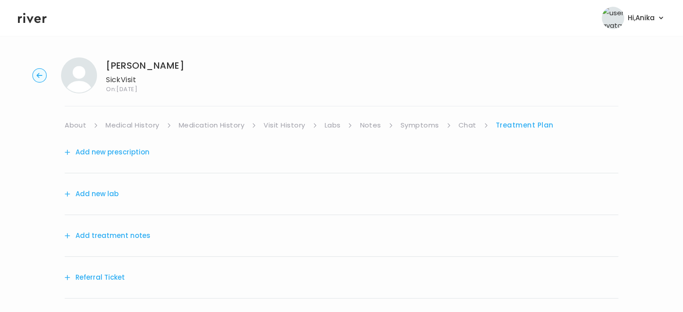
click at [119, 238] on button "Add treatment notes" at bounding box center [108, 235] width 86 height 13
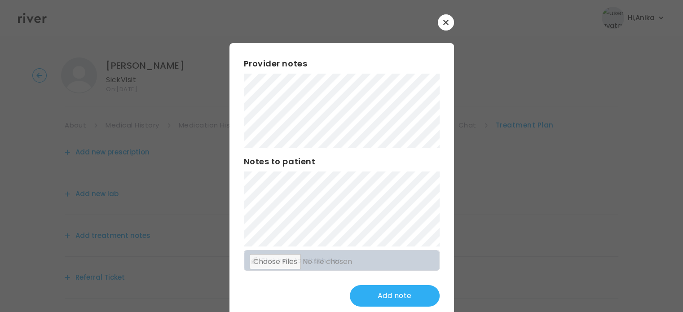
click at [441, 19] on button "button" at bounding box center [446, 22] width 16 height 16
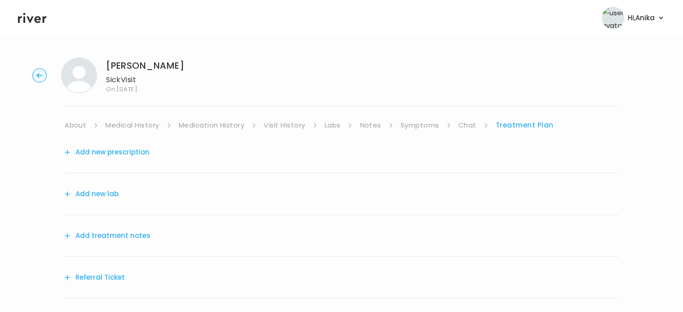
click at [40, 19] on icon at bounding box center [32, 18] width 29 height 10
